Goal: Register for event/course

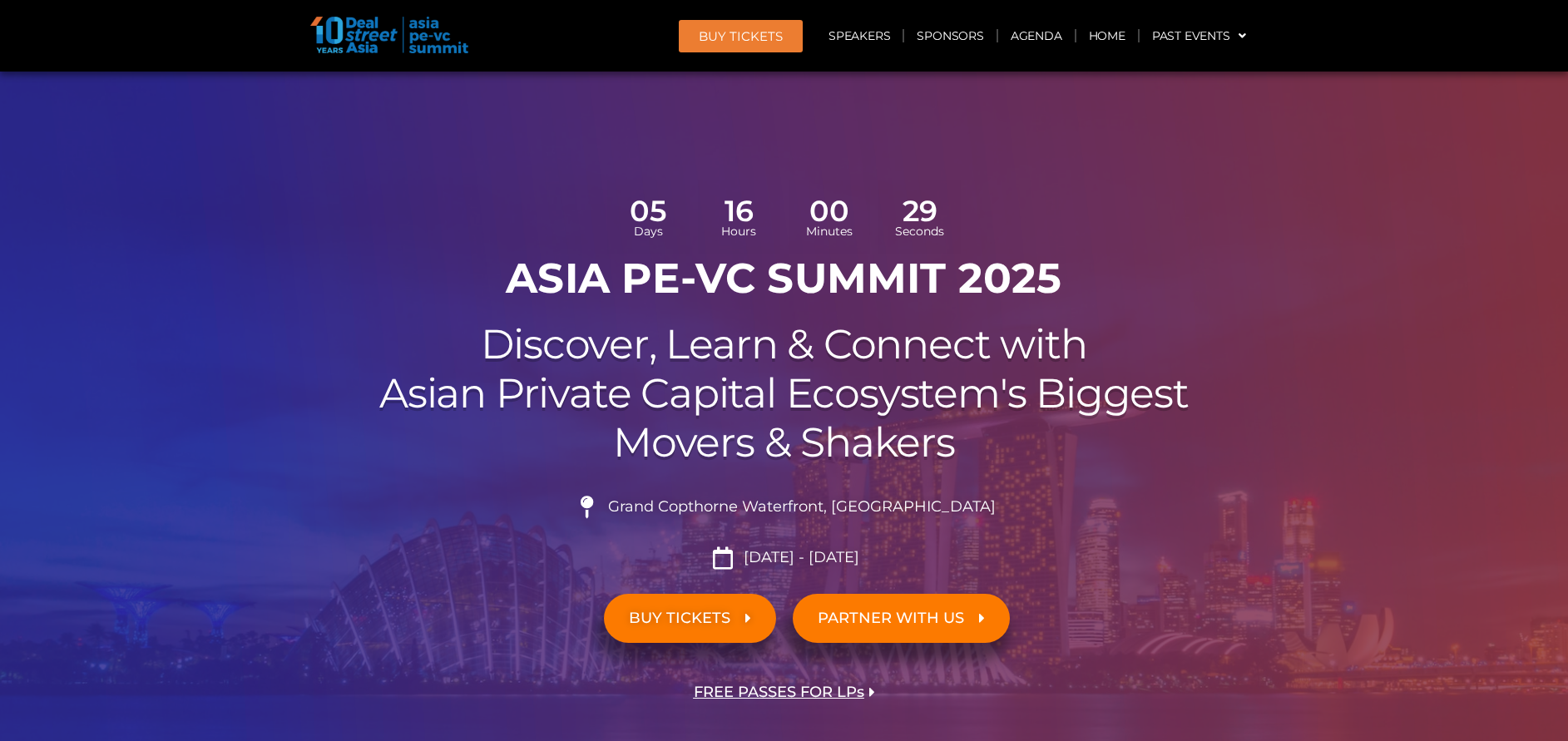
click at [703, 620] on span "BUY TICKETS" at bounding box center [679, 618] width 101 height 16
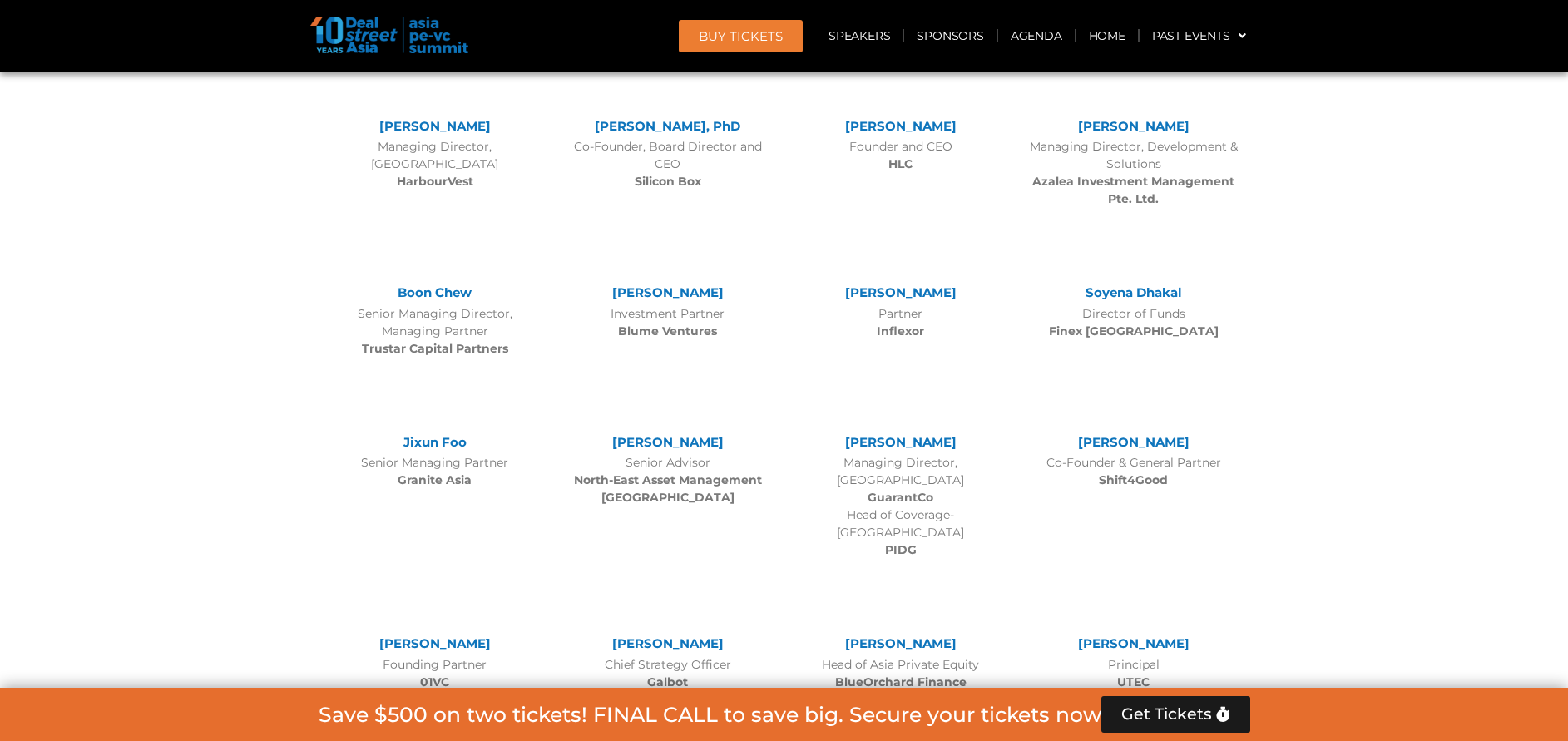
scroll to position [9442, 0]
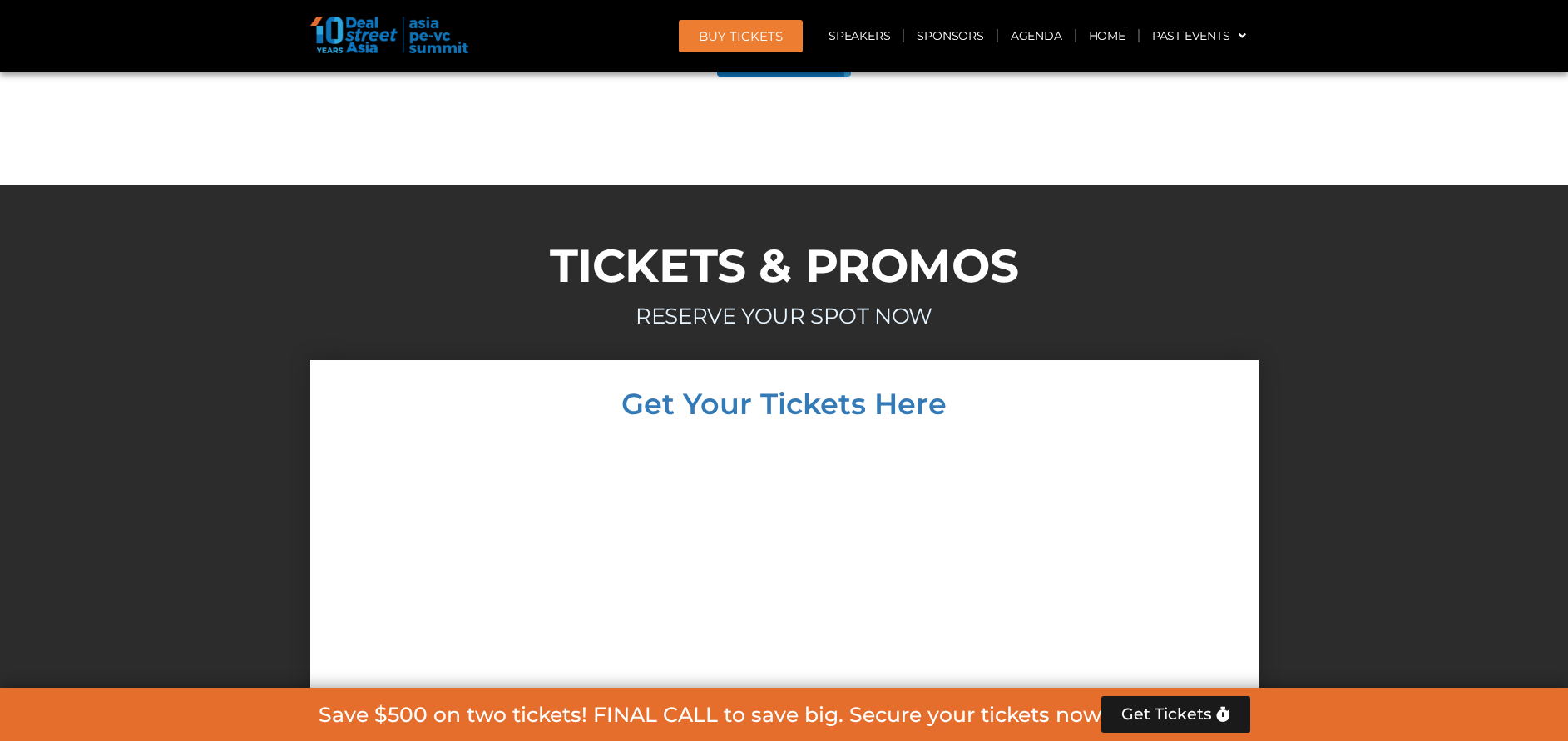
click at [459, 435] on div at bounding box center [784, 704] width 915 height 539
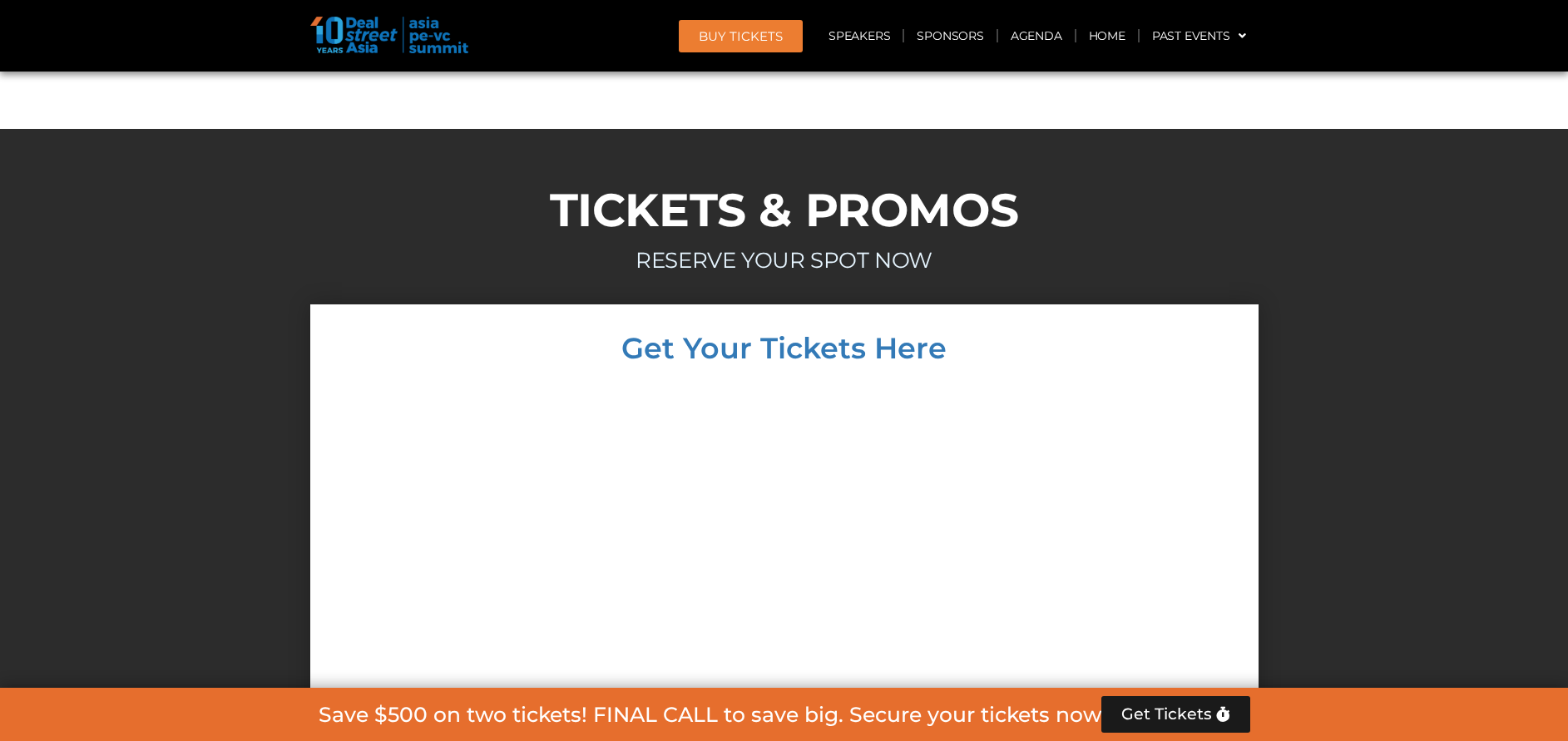
scroll to position [10939, 0]
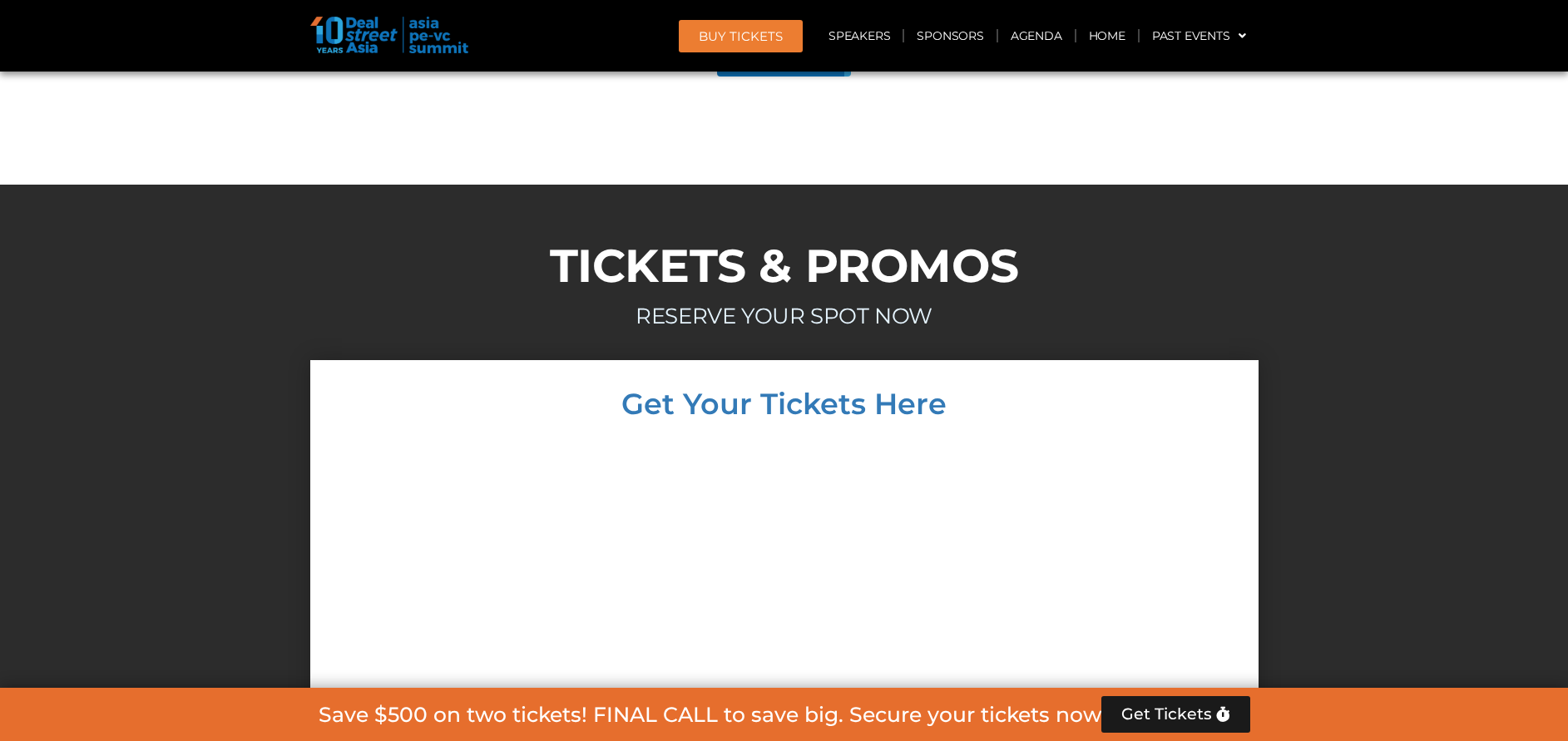
click at [716, 30] on span "BUY Tickets" at bounding box center [740, 36] width 84 height 12
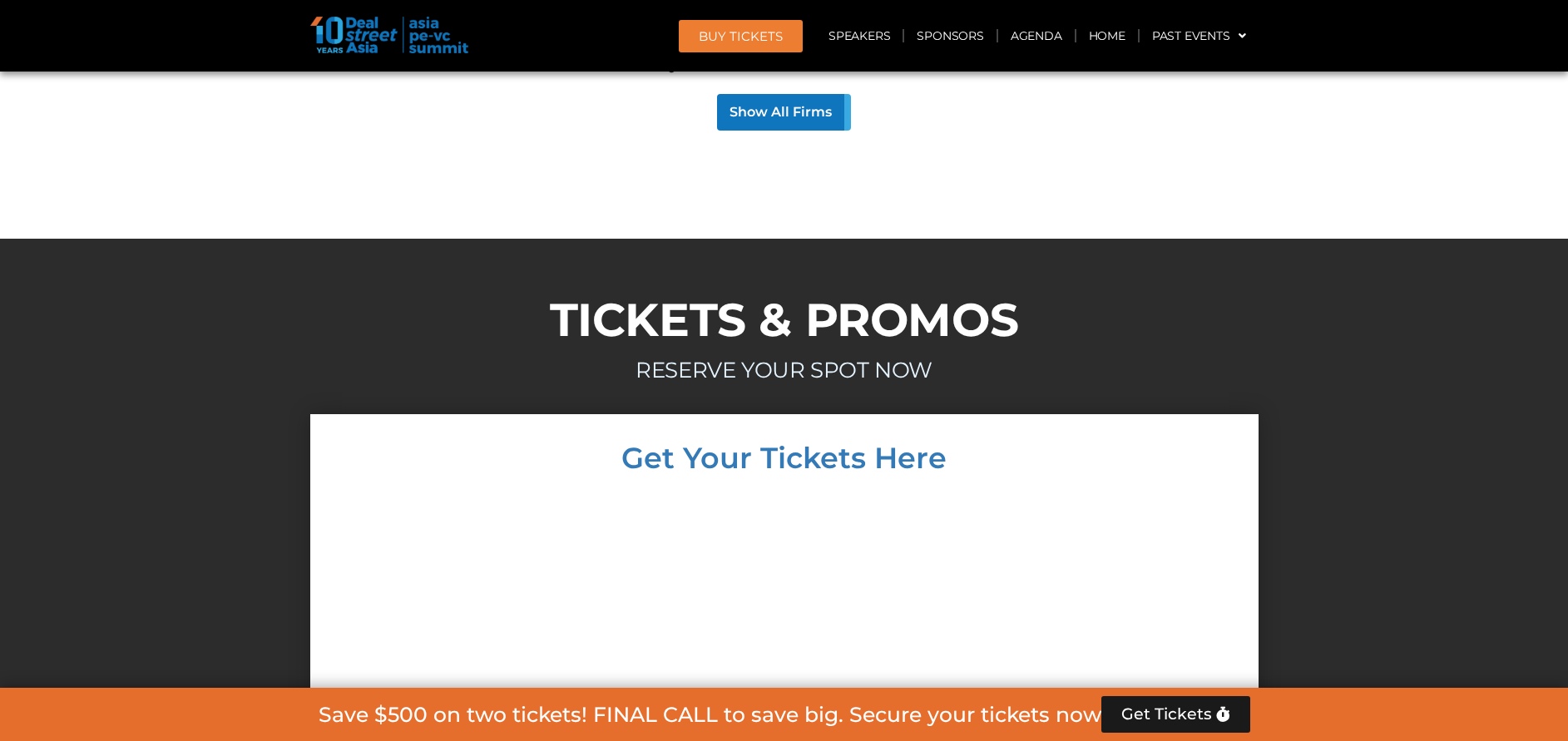
scroll to position [10879, 0]
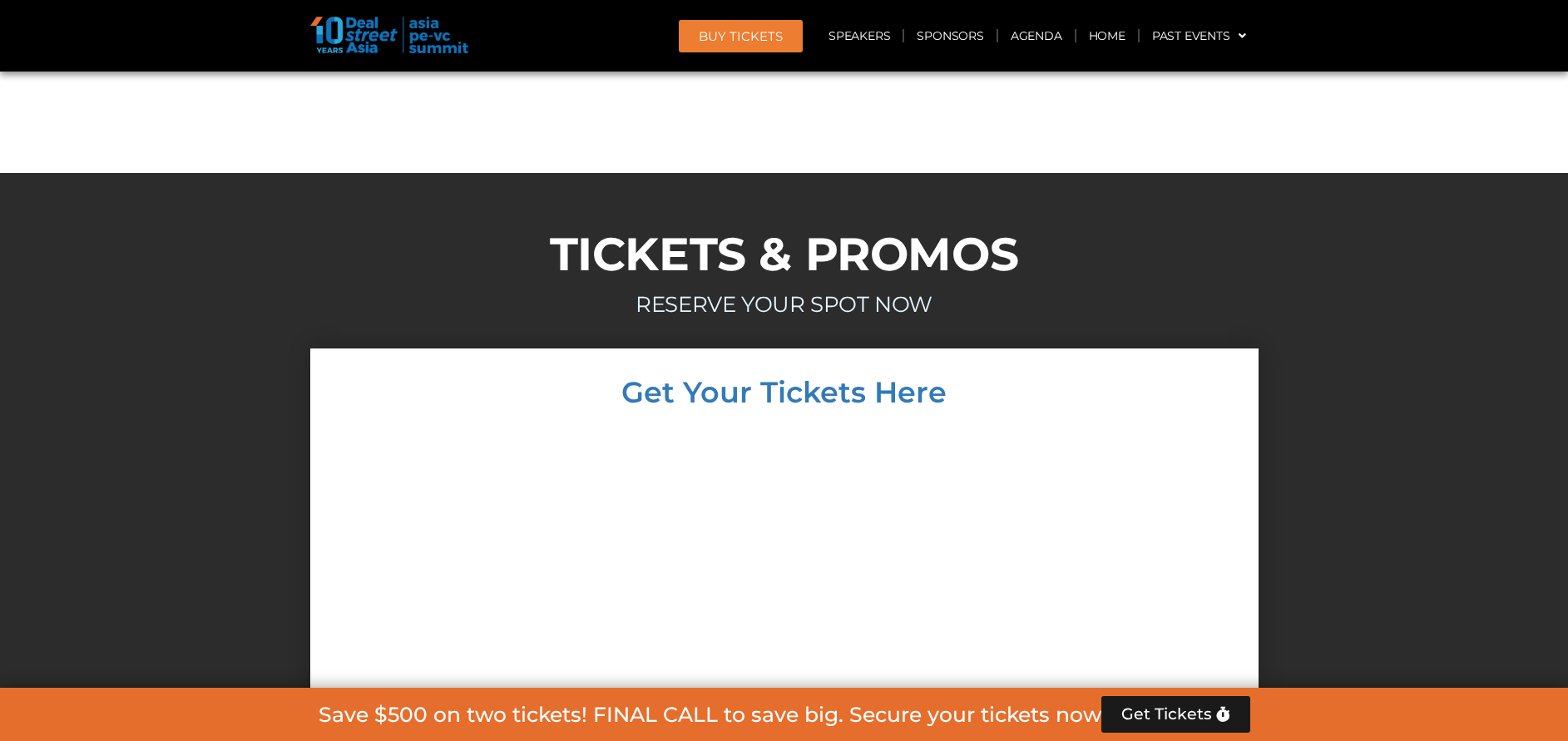
scroll to position [9514, 0]
click at [377, 46] on img at bounding box center [389, 35] width 158 height 37
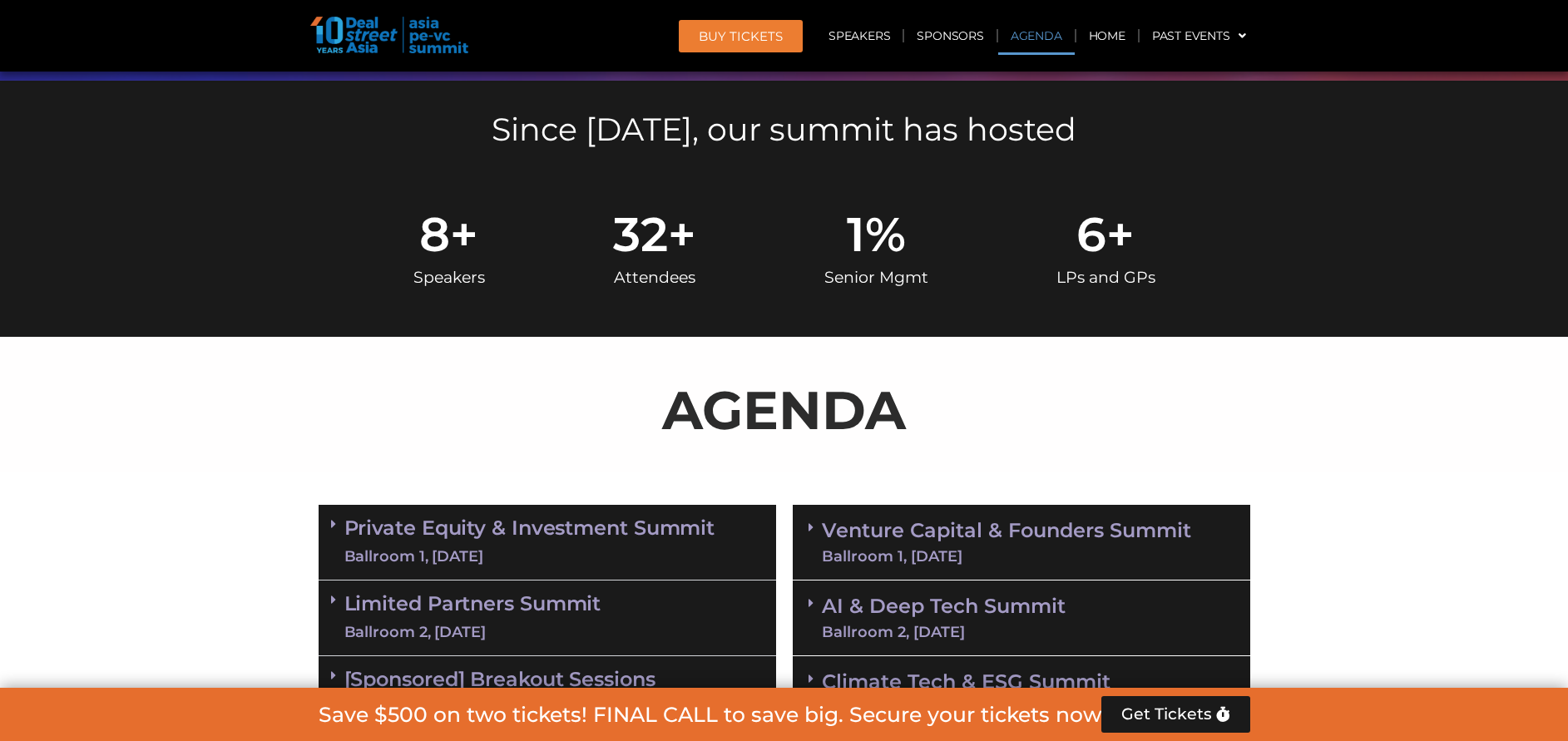
scroll to position [657, 0]
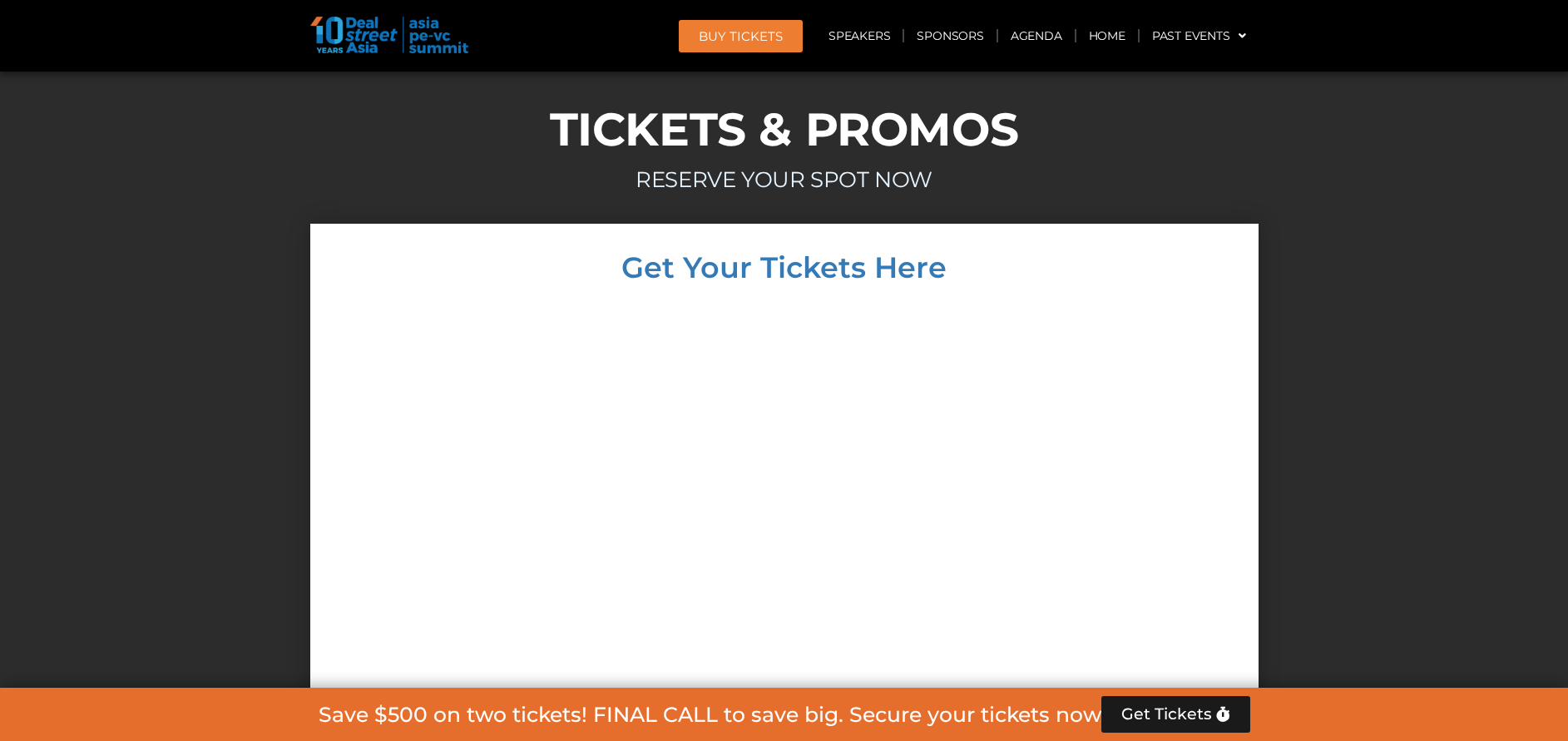
scroll to position [9514, 0]
